Goal: Information Seeking & Learning: Check status

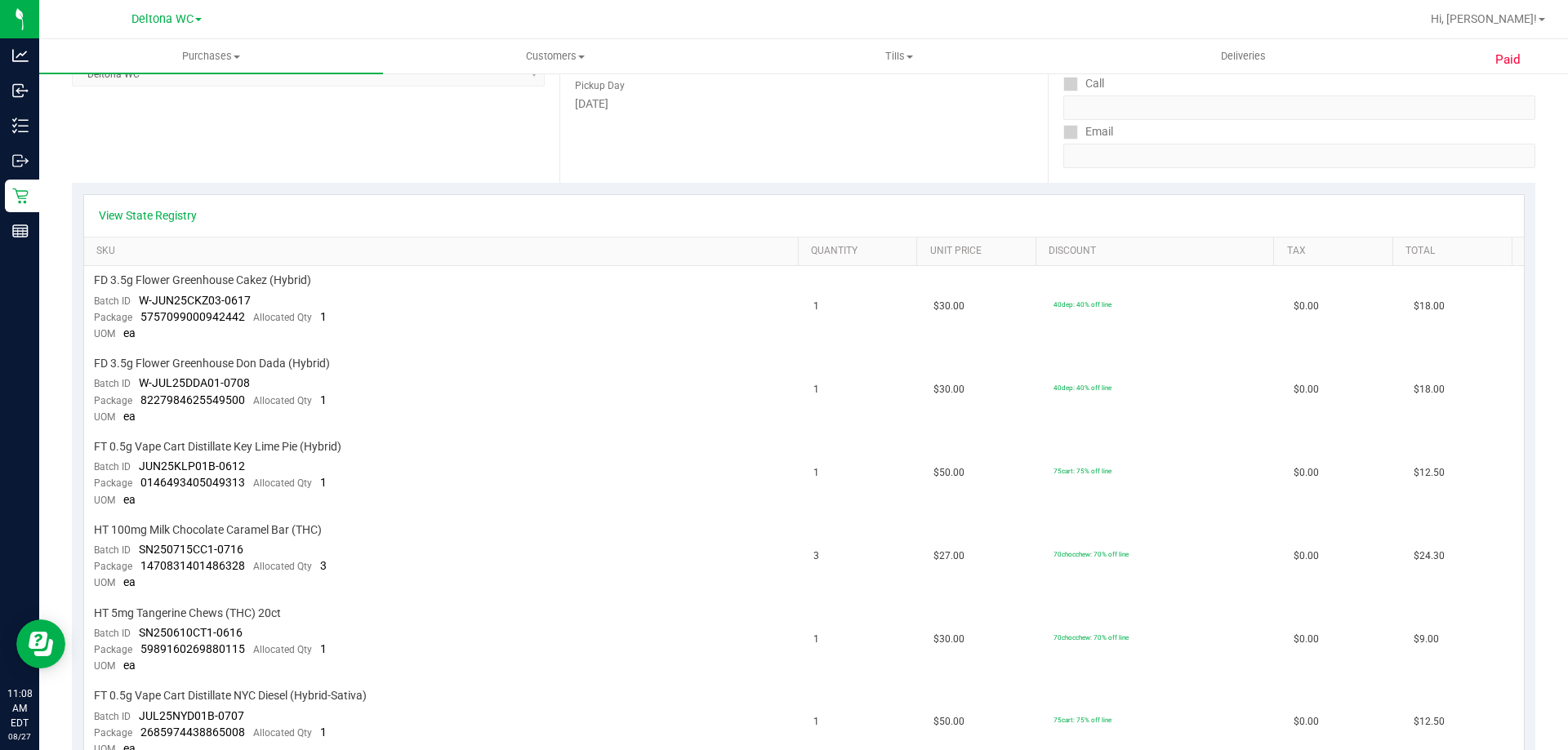
scroll to position [122, 0]
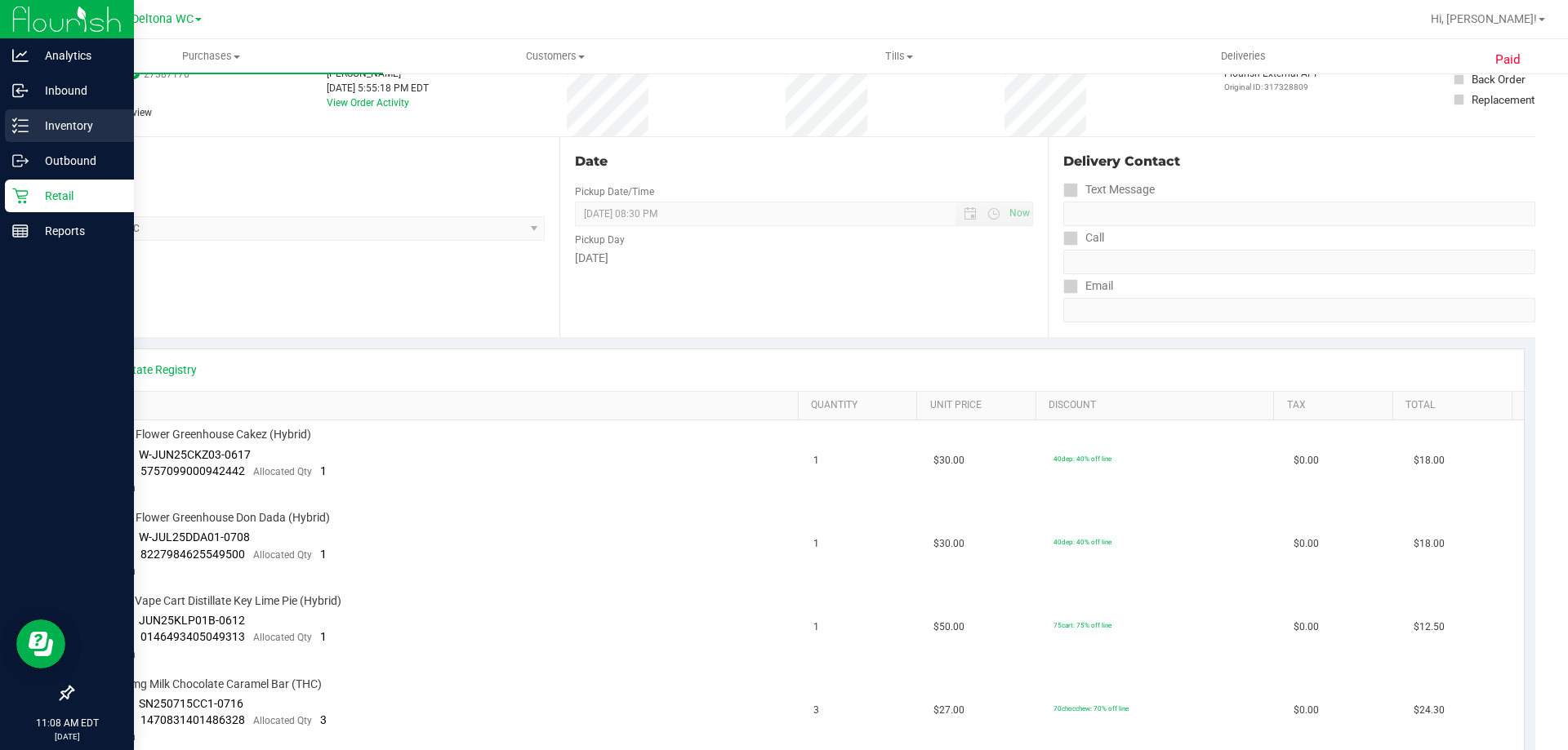
click at [35, 124] on p "Inventory" at bounding box center [77, 126] width 98 height 20
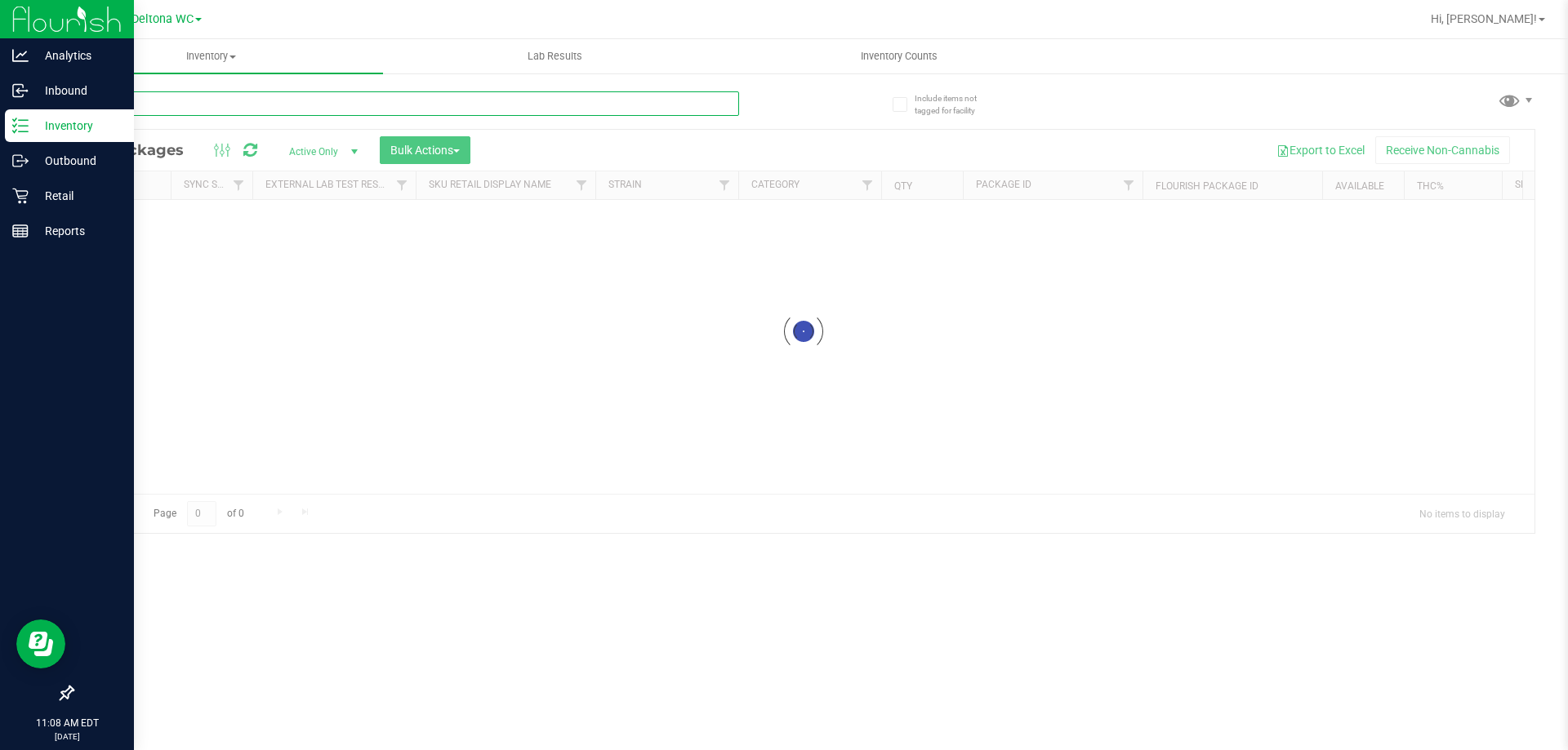
click at [338, 105] on input "text" at bounding box center [406, 103] width 667 height 25
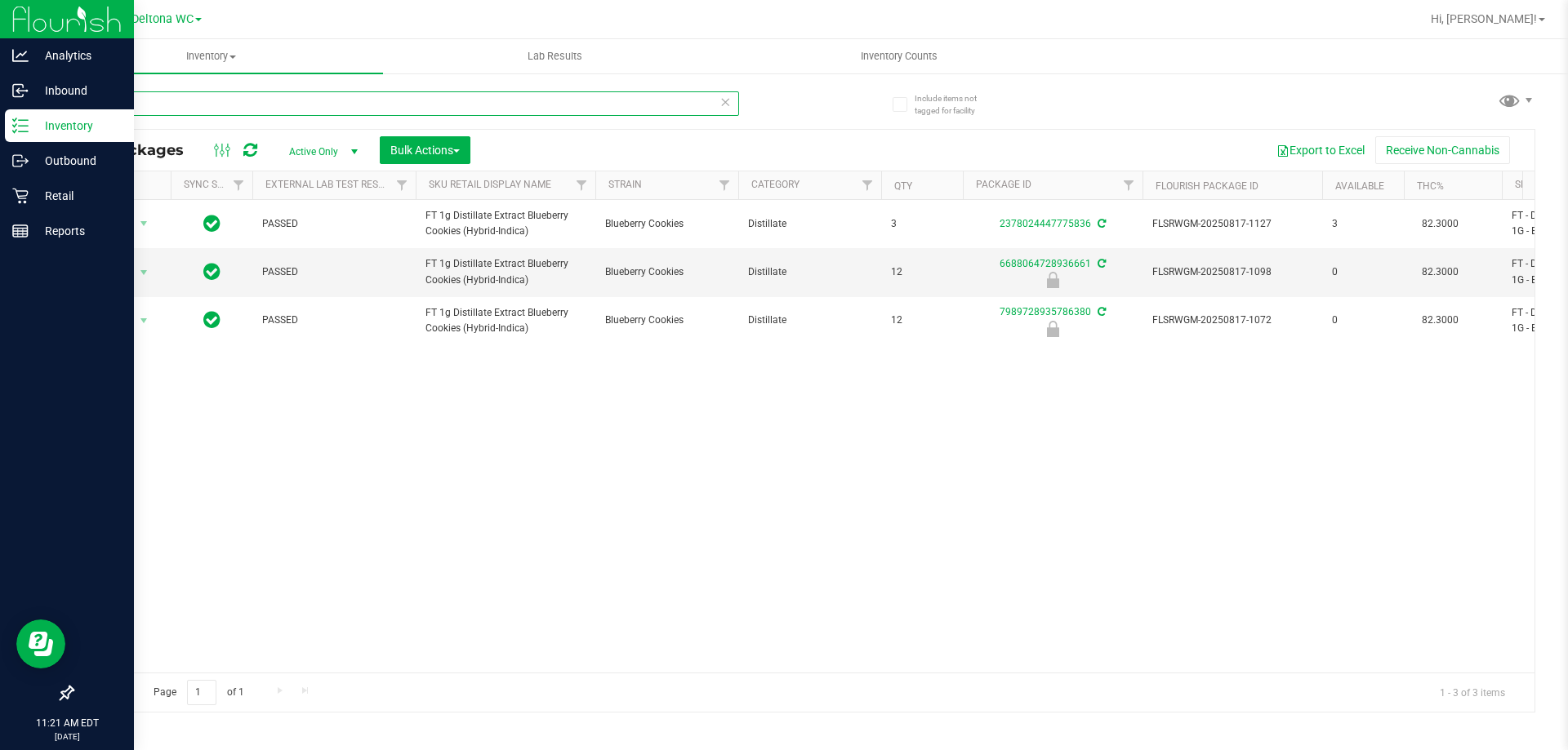
drag, startPoint x: 402, startPoint y: 93, endPoint x: 0, endPoint y: -98, distance: 445.1
click at [0, 0] on html "Analytics Inbound Inventory Outbound Retail Reports 11:21 AM EDT [DATE] 08/27 D…" at bounding box center [784, 375] width 1568 height 750
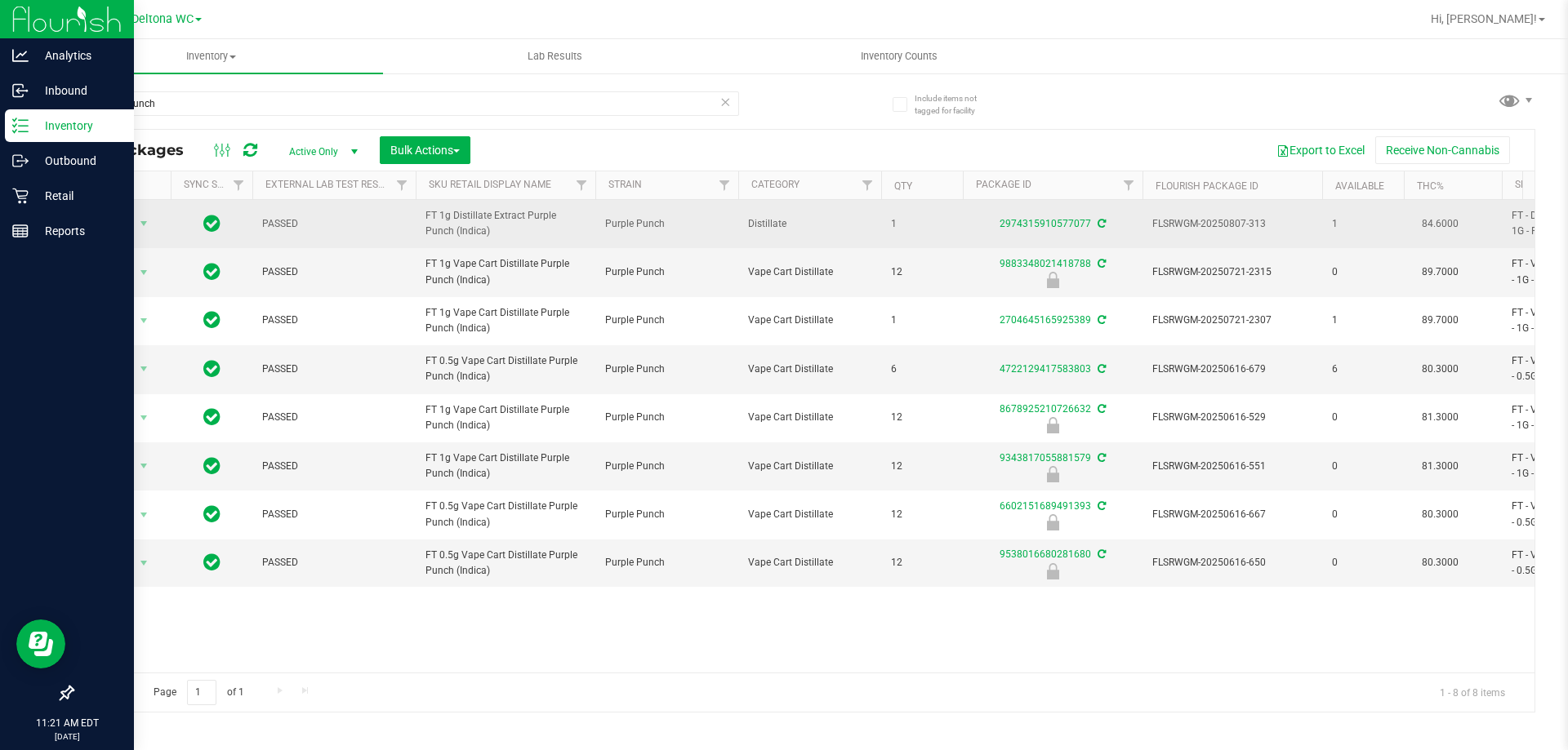
click at [488, 221] on span "FT 1g Distillate Extract Purple Punch (Indica)" at bounding box center [505, 224] width 160 height 31
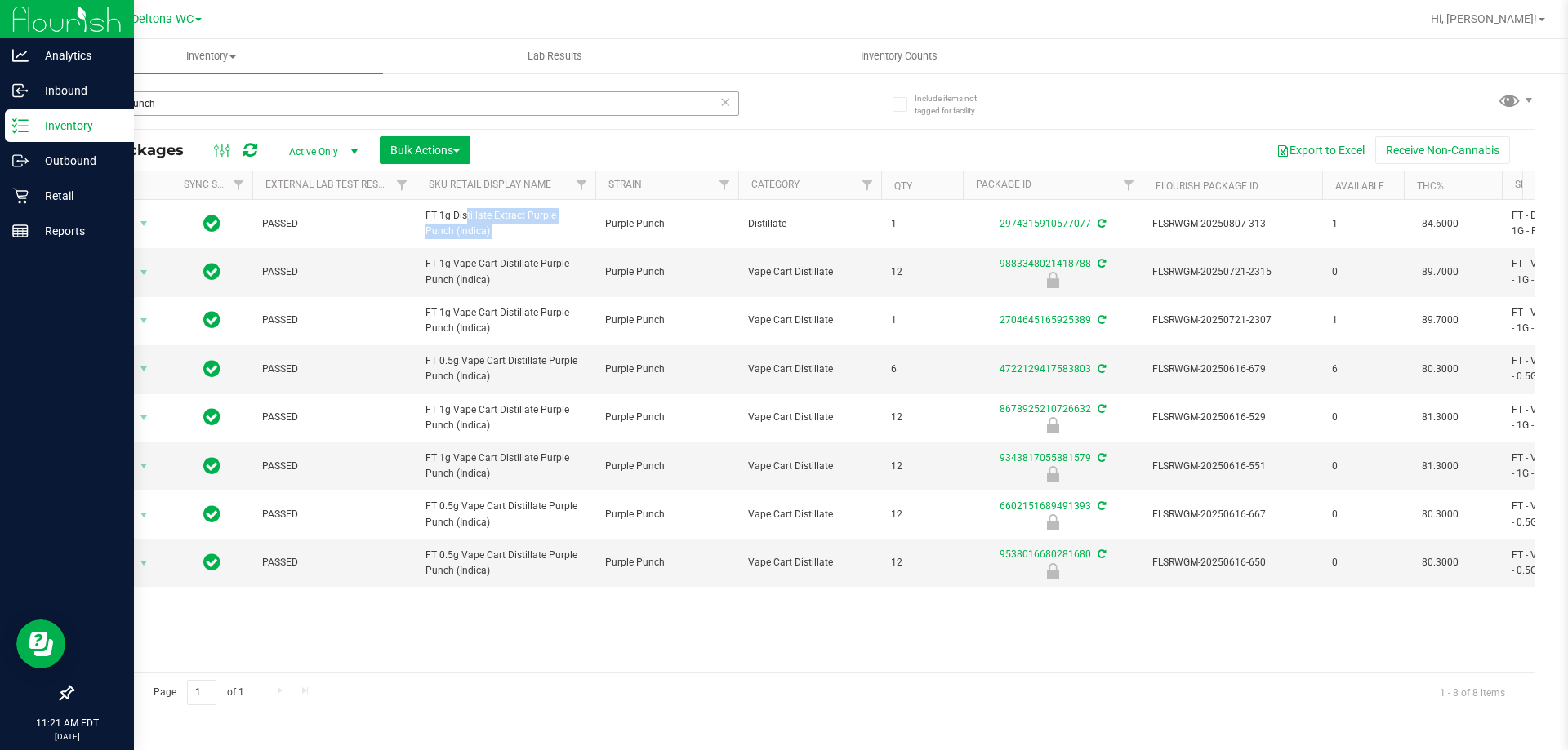
copy tr "FT 1g Distillate Extract Purple Punch (Indica)"
drag, startPoint x: 241, startPoint y: 112, endPoint x: 0, endPoint y: 54, distance: 247.9
click at [0, 62] on div "Analytics Inbound Inventory Outbound Retail Reports 11:21 AM EDT [DATE] 08/27 D…" at bounding box center [784, 375] width 1568 height 750
paste input "FT 1g Distillate Extract Purple Punch (Indica)"
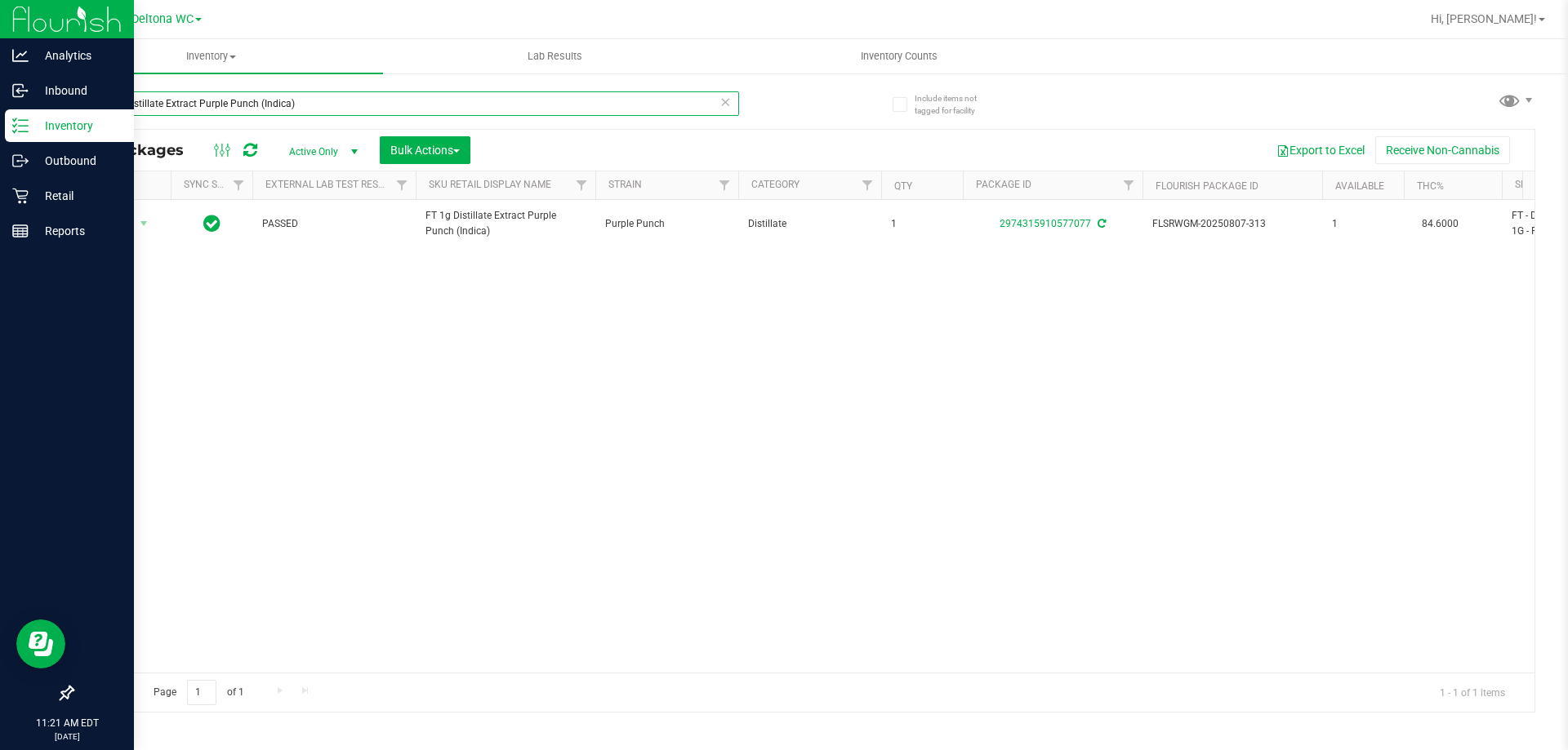
type input "FT 1g Distillate Extract Purple Punch (Indica)"
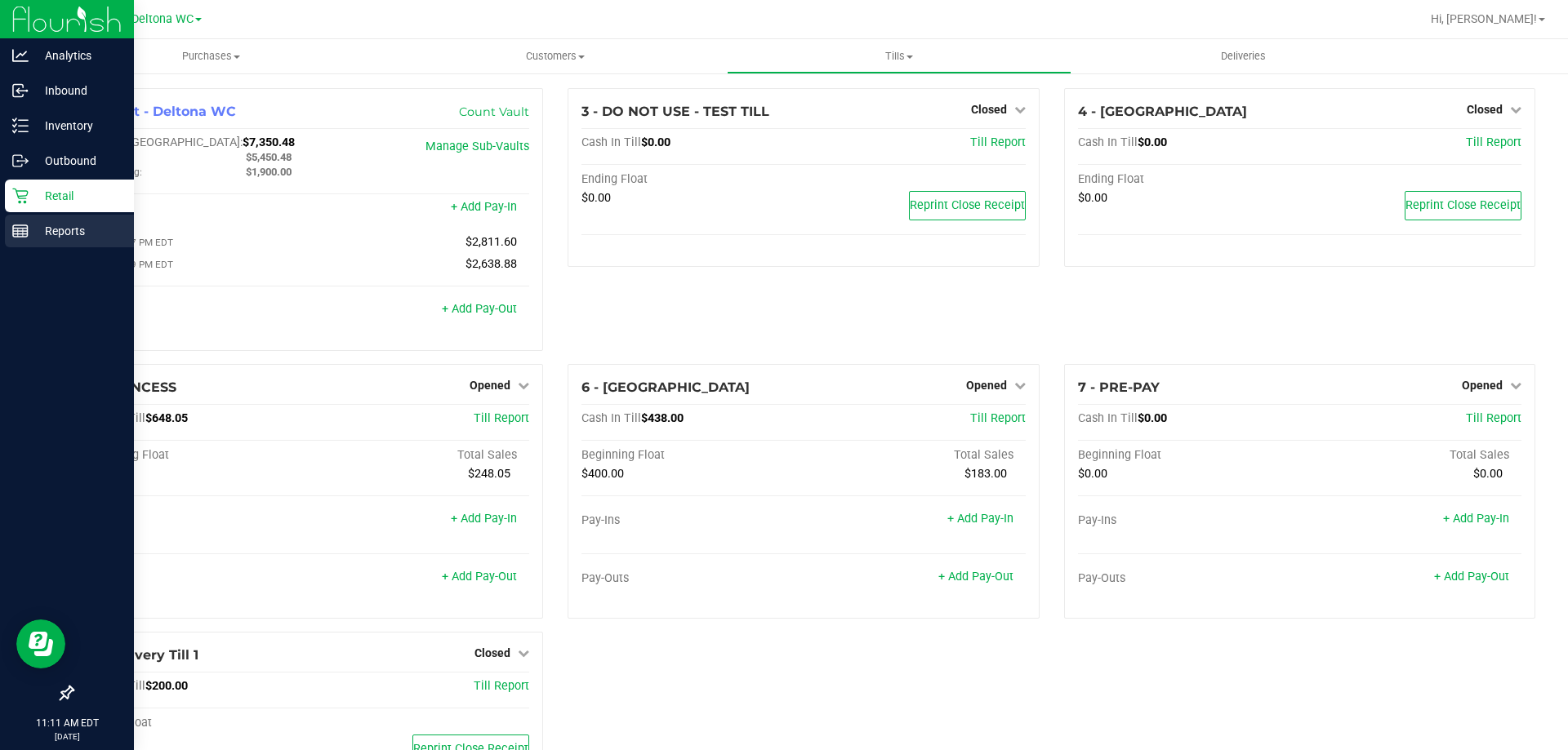
click at [48, 230] on p "Reports" at bounding box center [77, 231] width 98 height 20
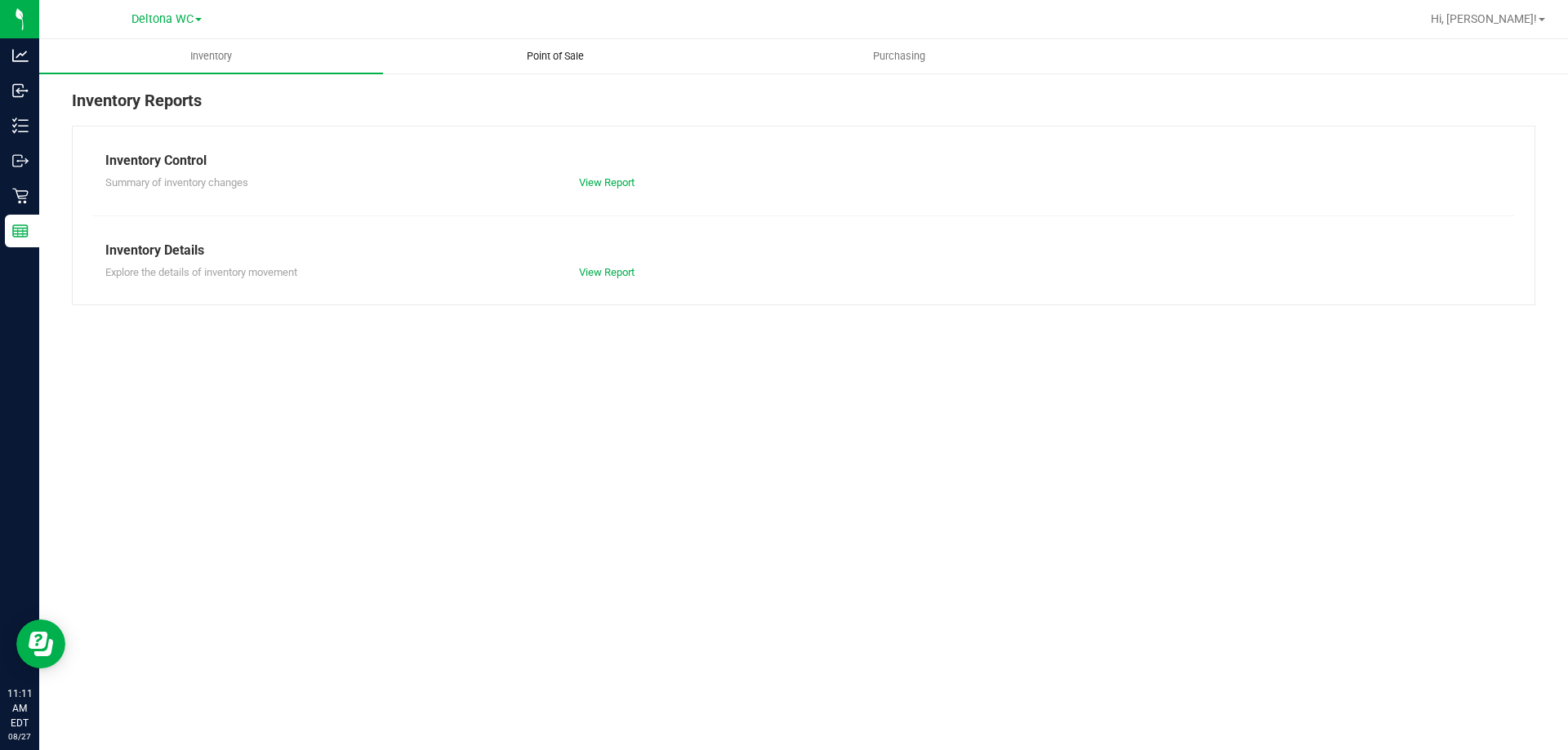
click at [542, 58] on span "Point of Sale" at bounding box center [555, 57] width 101 height 15
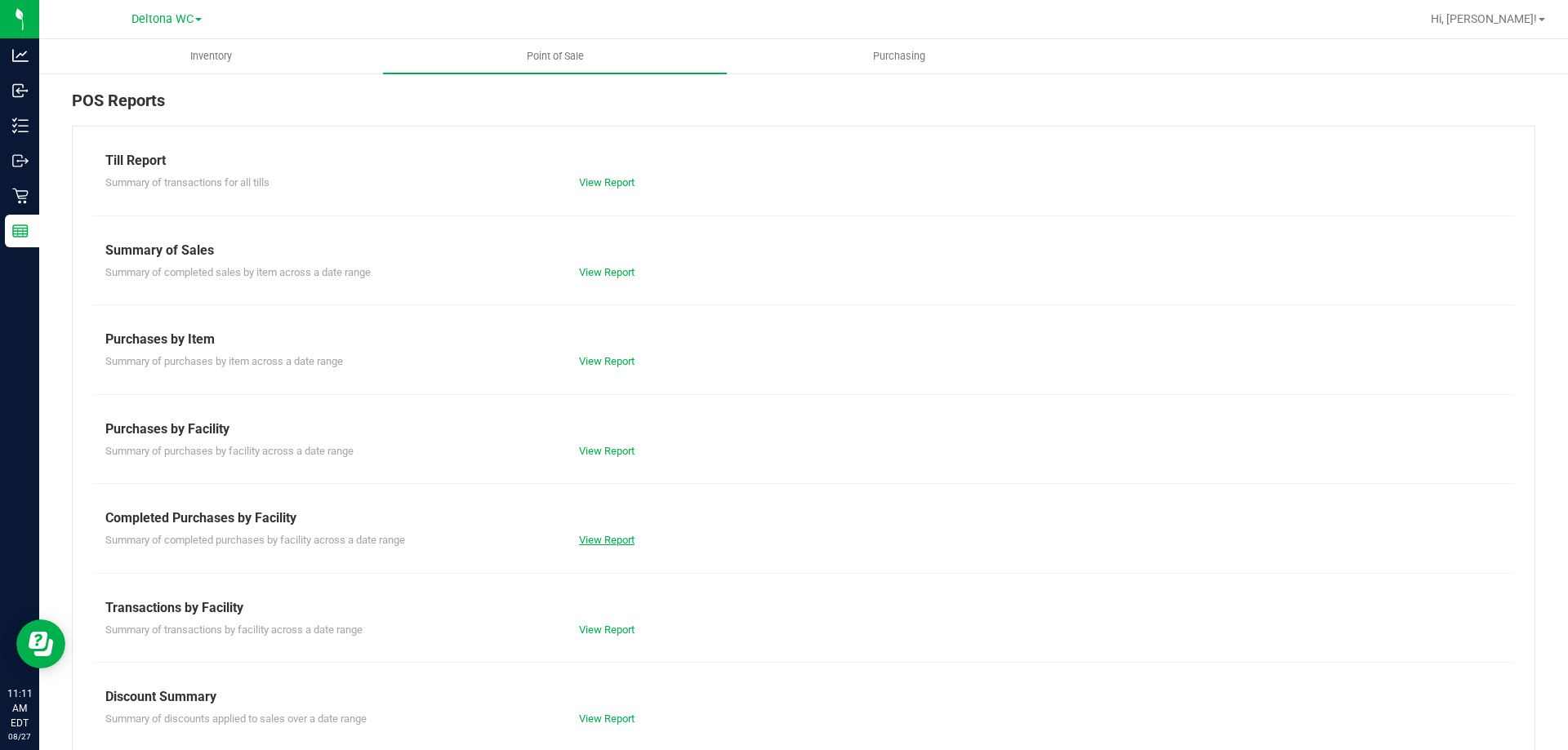
click at [587, 545] on link "View Report" at bounding box center [607, 539] width 56 height 12
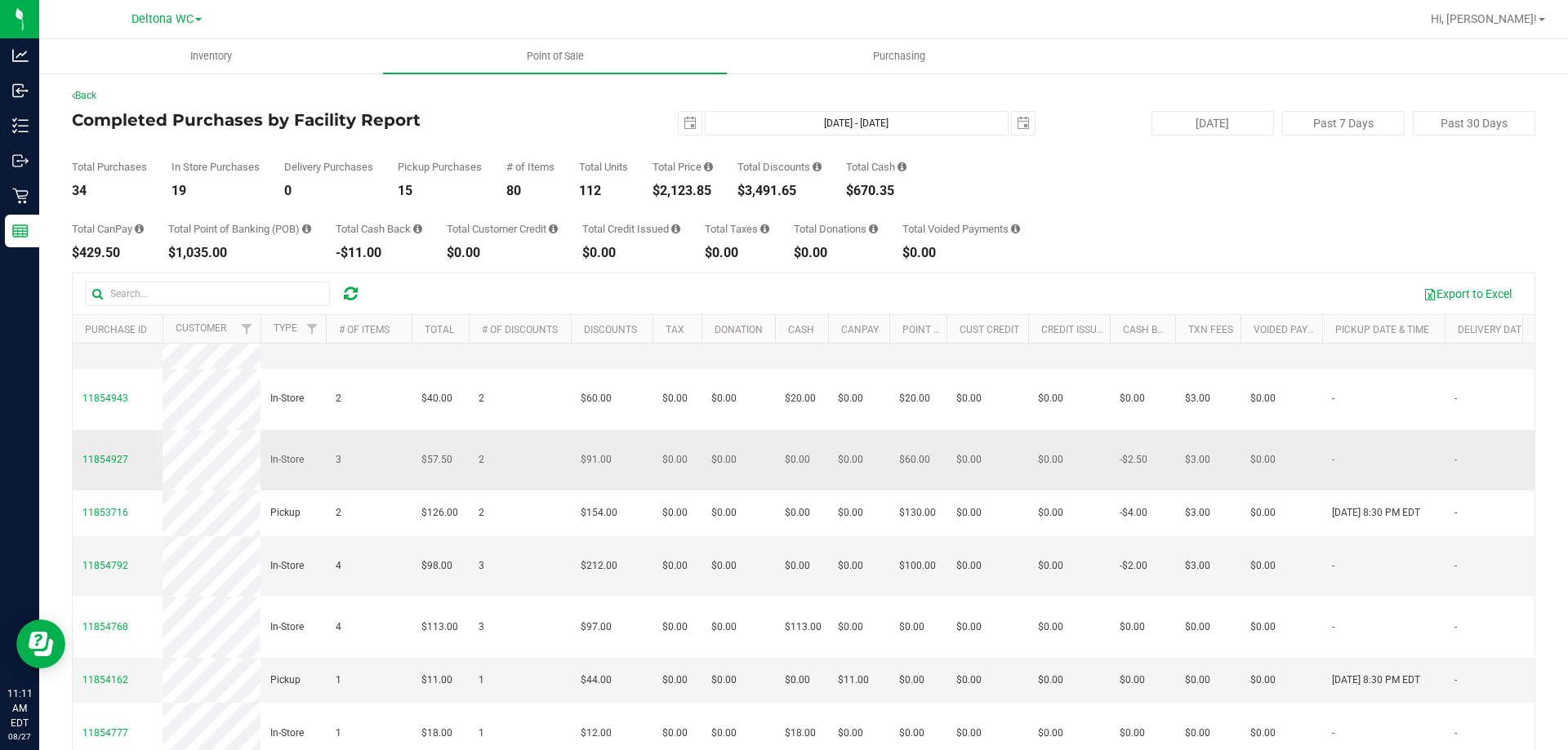
scroll to position [327, 0]
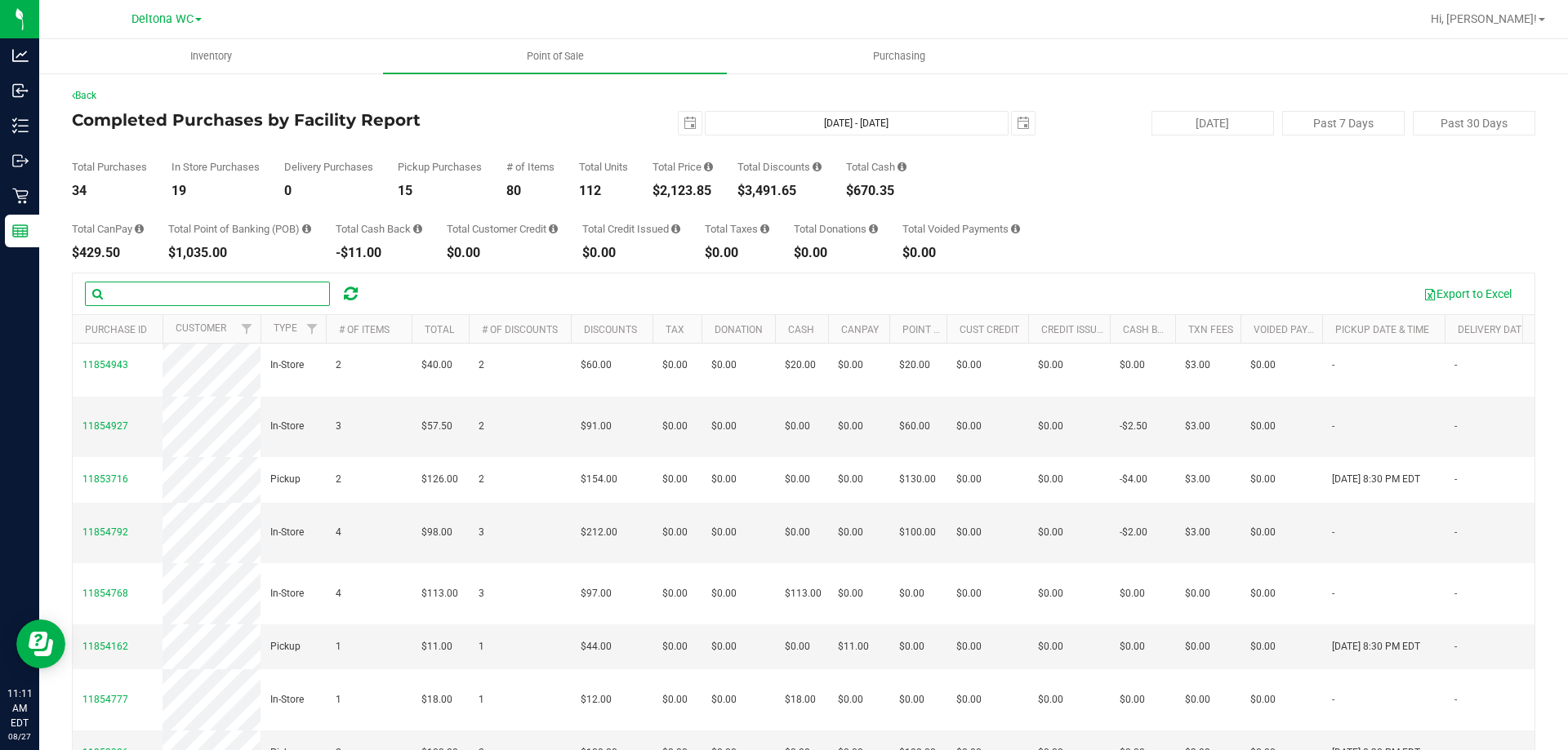
click at [181, 286] on input "text" at bounding box center [207, 294] width 245 height 25
type input "t"
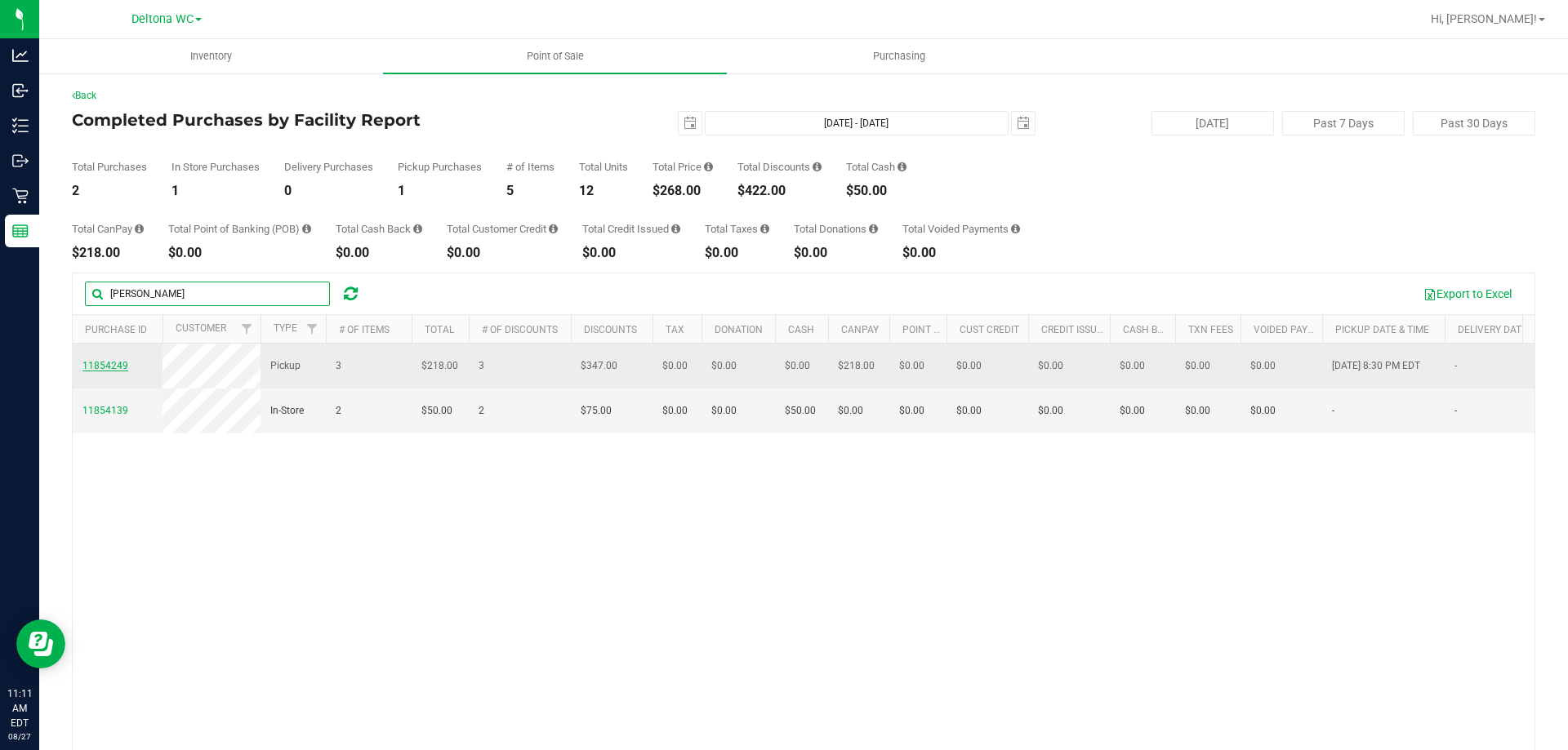
type input "robert"
click at [107, 363] on span "11854249" at bounding box center [105, 366] width 46 height 11
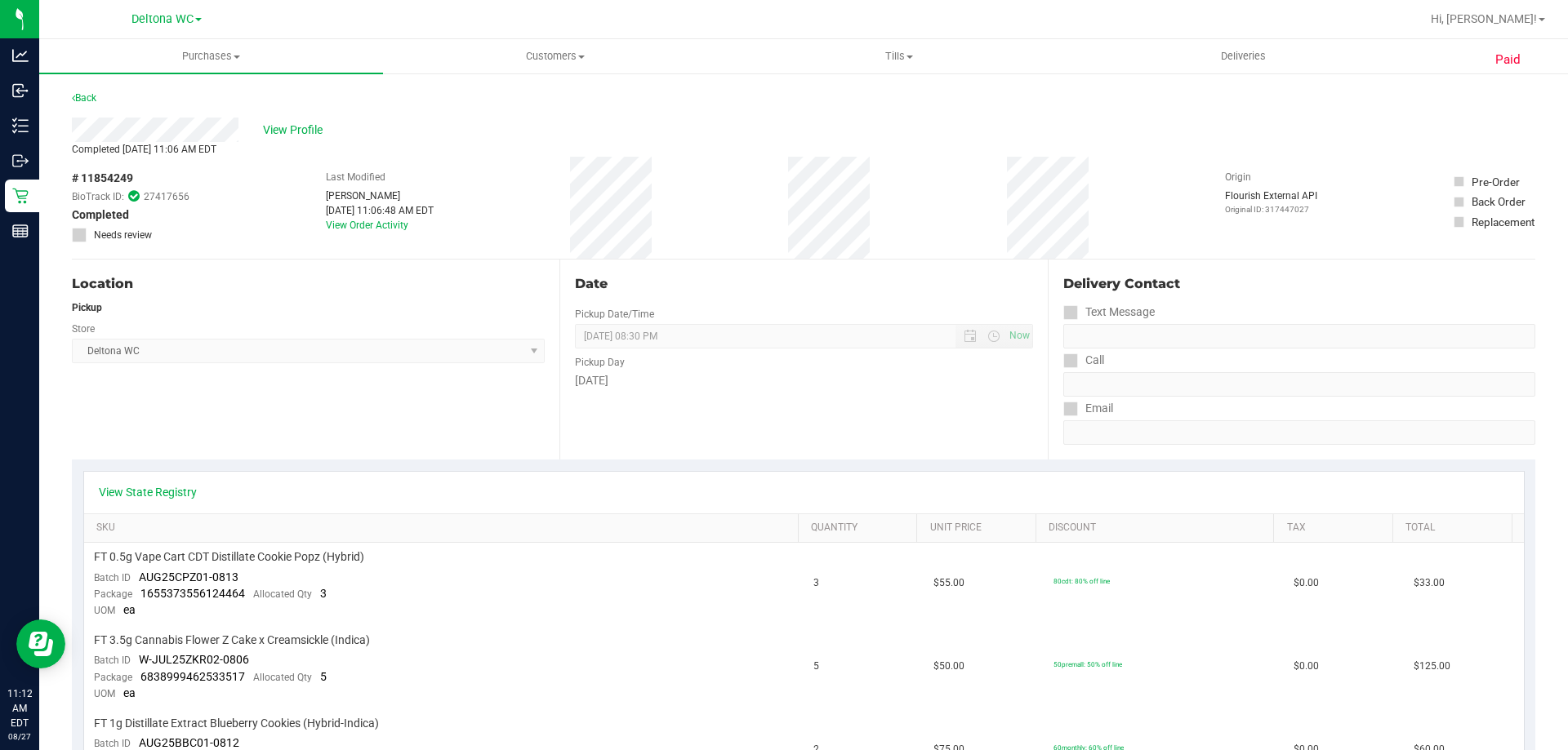
click at [371, 206] on div "Last Modified Miles Mimms Aug 27, 2025 11:06:48 AM EDT View Order Activity" at bounding box center [379, 208] width 108 height 102
click at [366, 213] on div "Aug 27, 2025 11:06:48 AM EDT" at bounding box center [379, 211] width 108 height 15
click at [362, 222] on link "View Order Activity" at bounding box center [367, 226] width 82 height 11
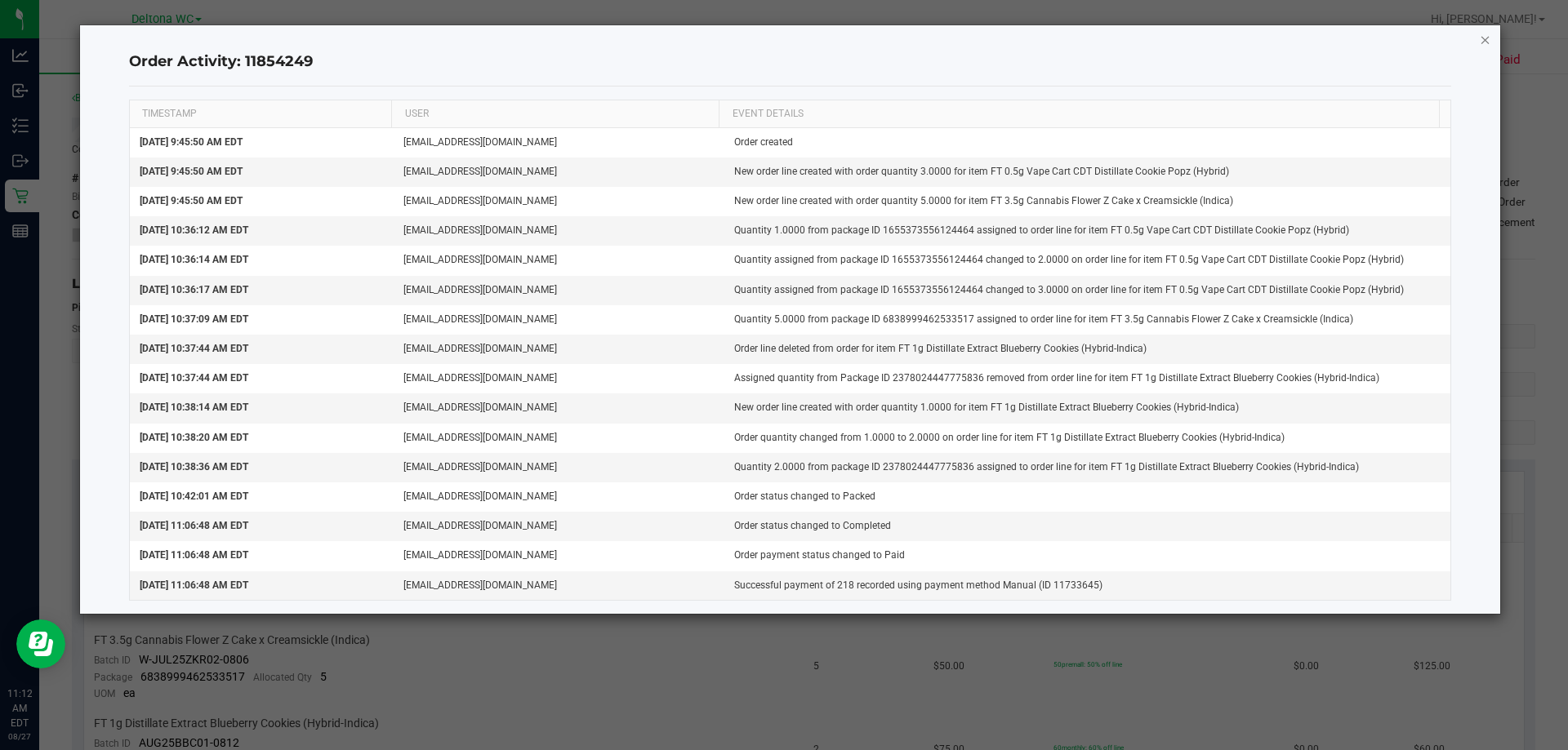
click at [1479, 43] on icon "button" at bounding box center [1485, 39] width 11 height 20
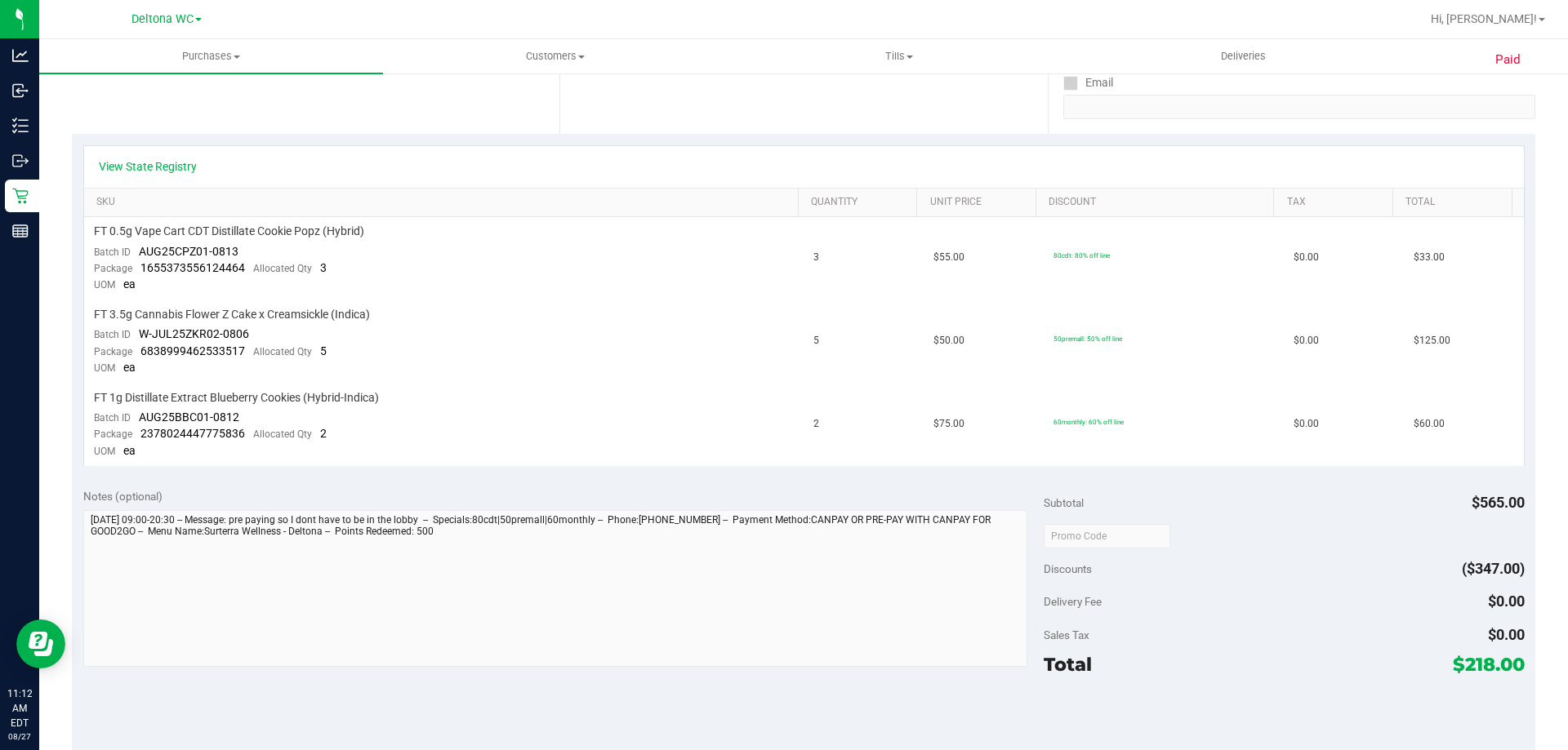
scroll to position [408, 0]
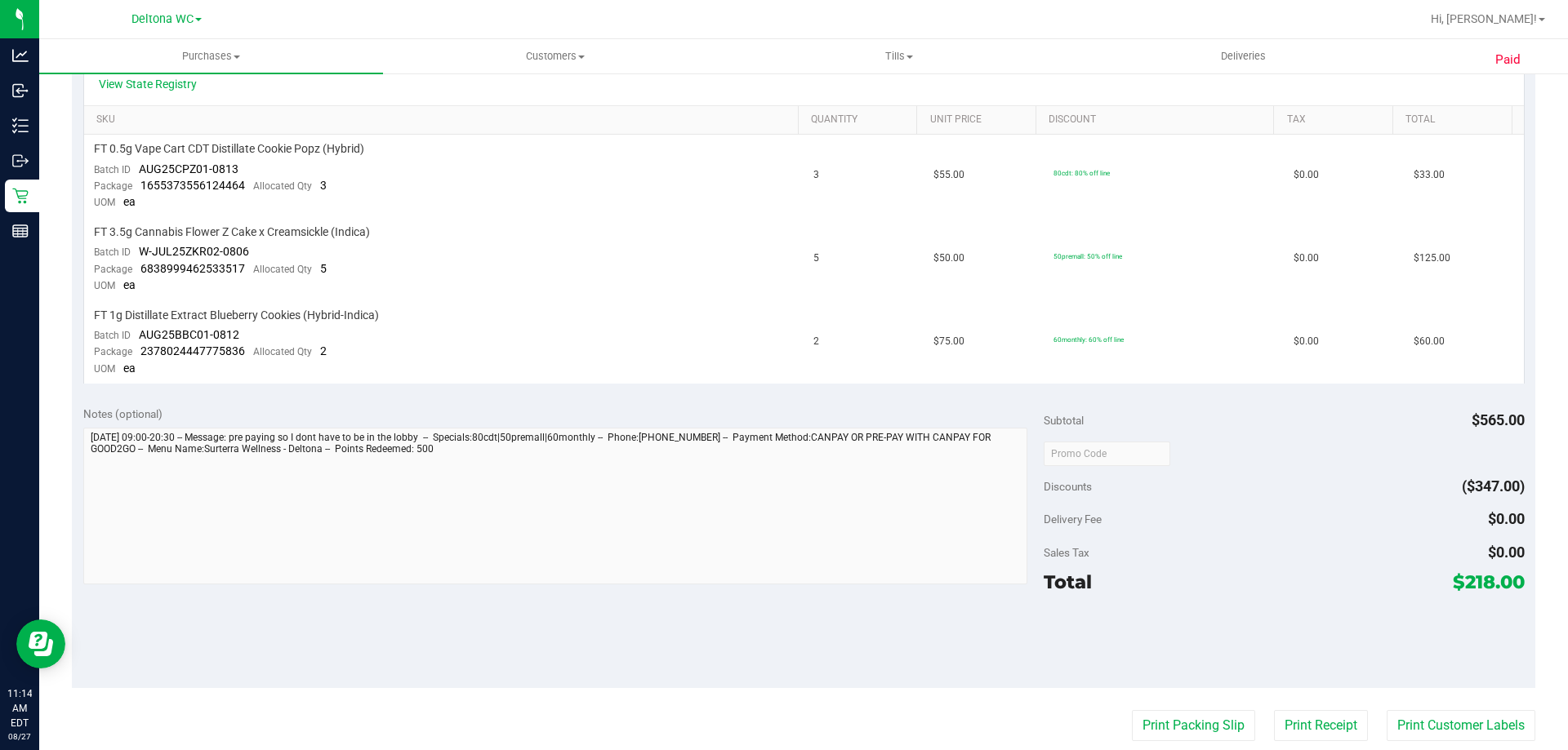
click at [649, 133] on th "SKU" at bounding box center [440, 121] width 713 height 30
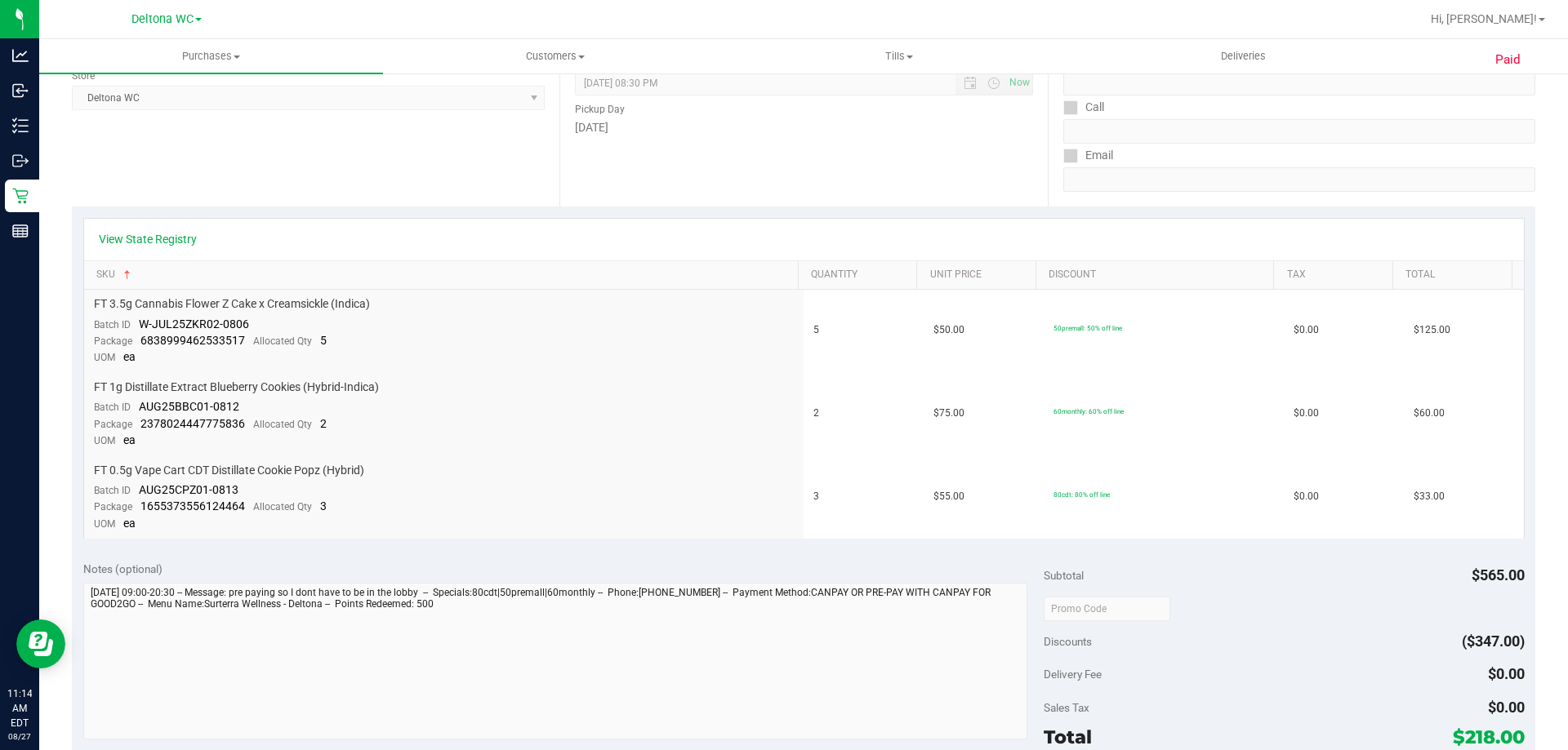
scroll to position [0, 0]
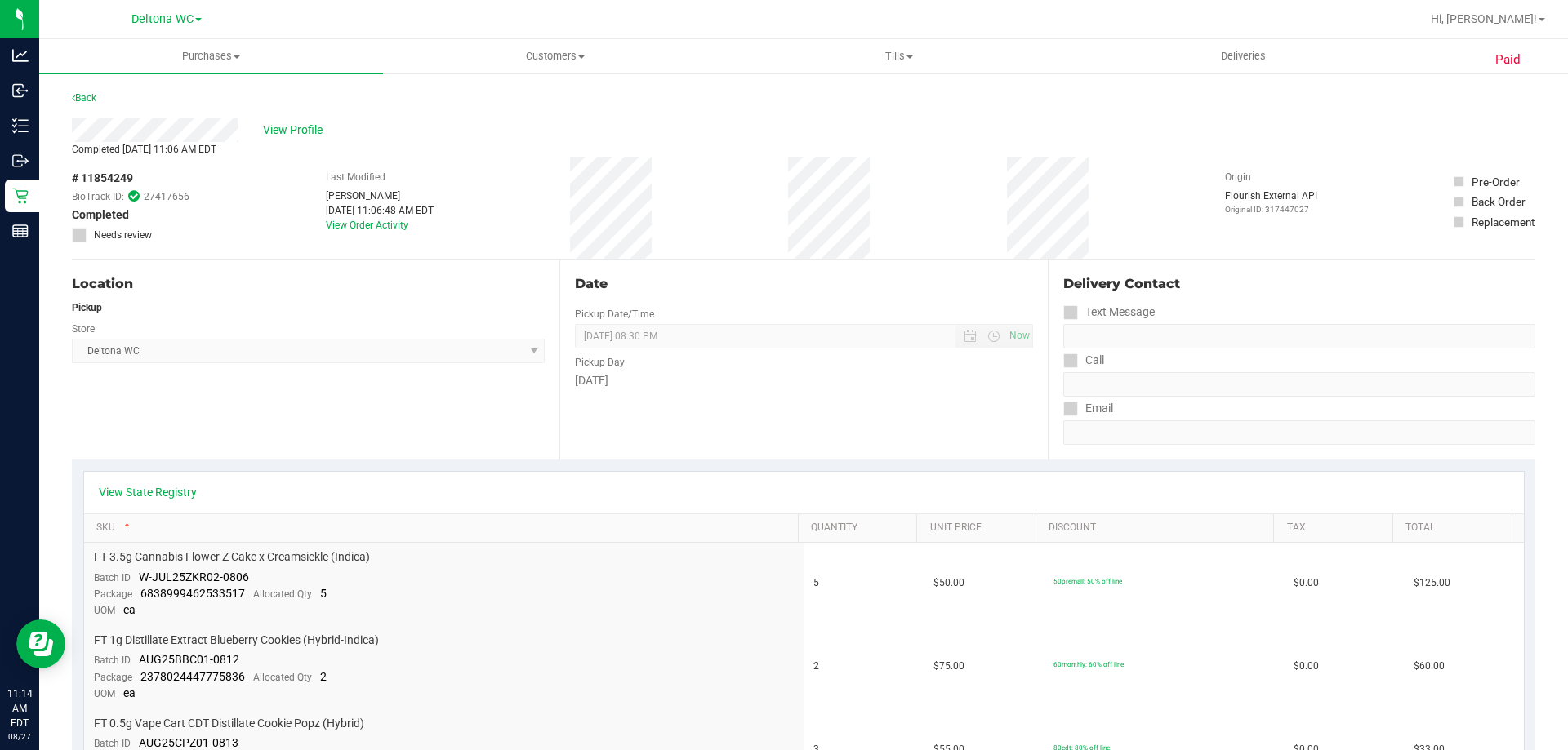
click at [284, 120] on div "View Profile" at bounding box center [804, 130] width 1463 height 25
click at [291, 126] on span "View Profile" at bounding box center [296, 130] width 66 height 17
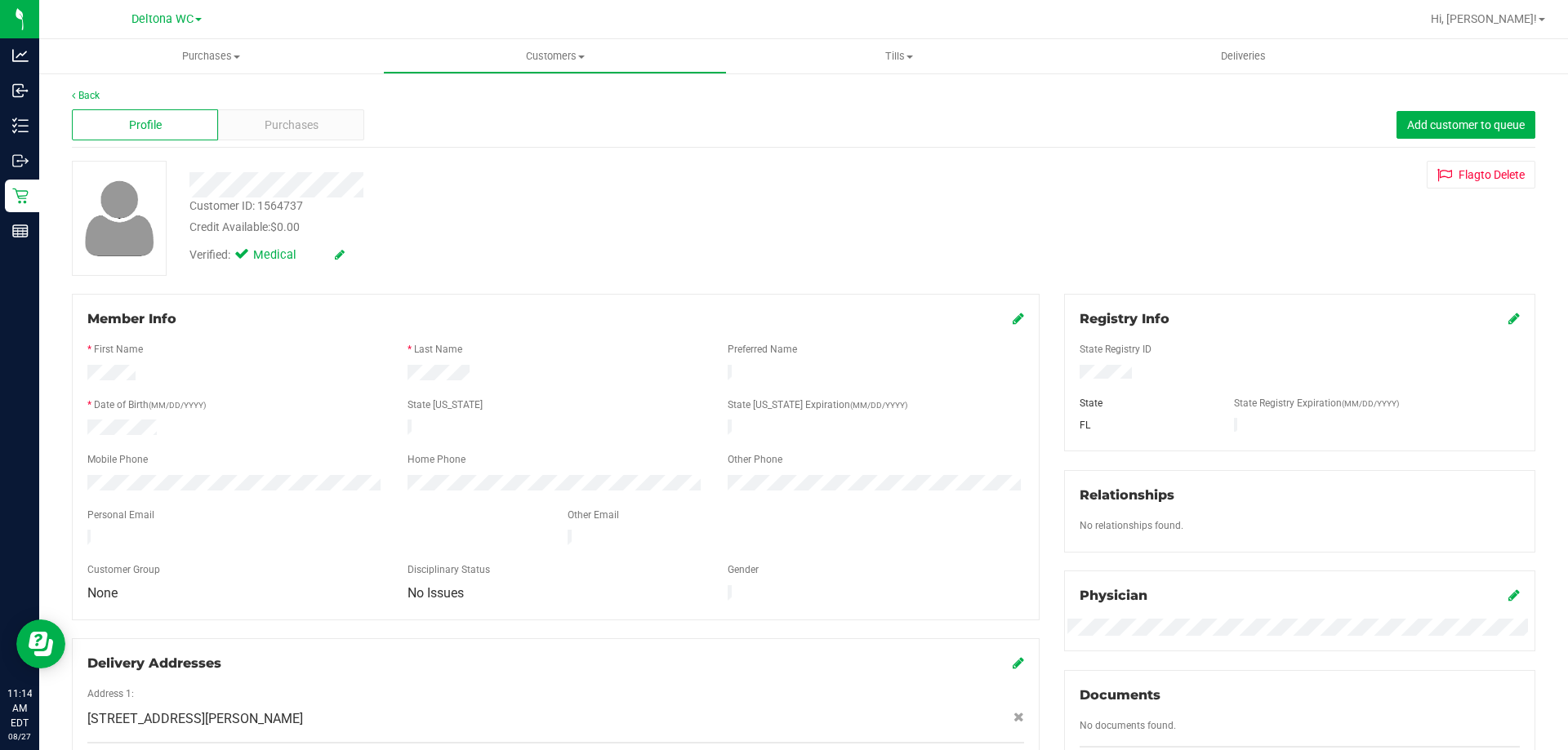
click at [278, 207] on div "Customer ID: 1564737" at bounding box center [246, 206] width 113 height 17
copy div "1564737"
click at [1284, 222] on div "Customer ID: 1564737 Credit Available: $0.00 Verified: Medical Flag to Delete" at bounding box center [804, 218] width 1488 height 115
click at [94, 98] on link "Back" at bounding box center [86, 95] width 28 height 11
